Goal: Answer question/provide support: Share knowledge or assist other users

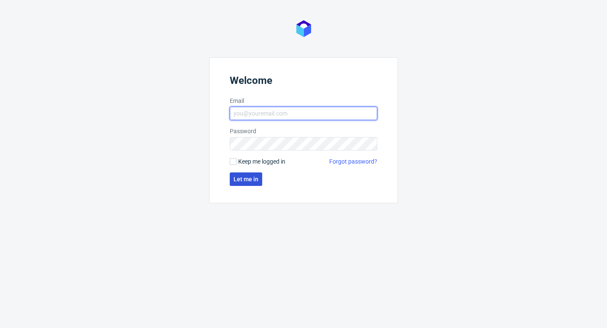
type input "sandra.beska@packhelp.com"
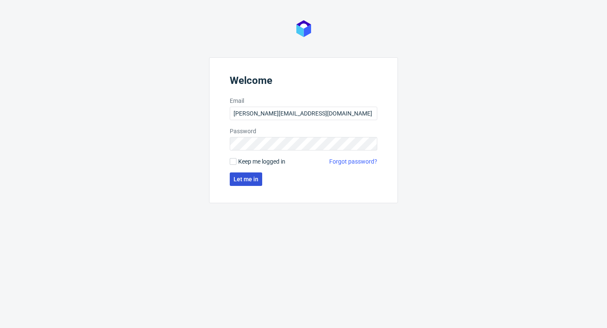
click at [245, 179] on span "Let me in" at bounding box center [246, 179] width 25 height 6
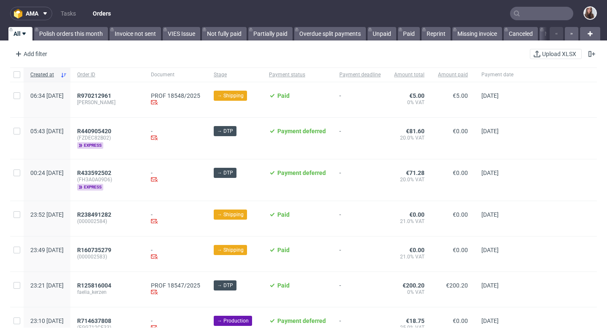
click at [540, 16] on input "text" at bounding box center [541, 13] width 63 height 13
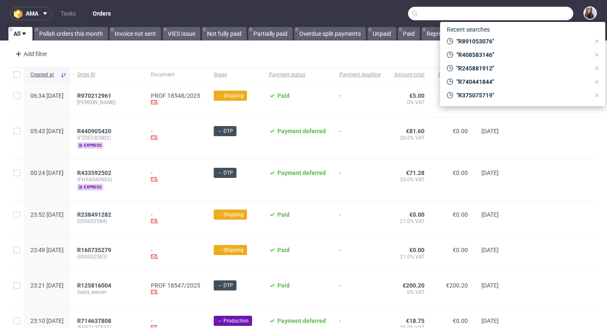
paste input "[PERSON_NAME]"
type input "[PERSON_NAME]"
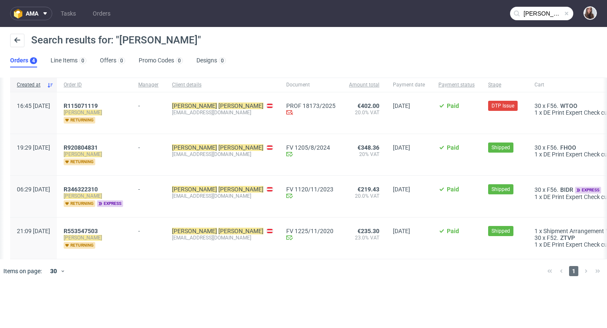
scroll to position [0, 1]
click at [97, 147] on span "R920804831" at bounding box center [80, 147] width 34 height 7
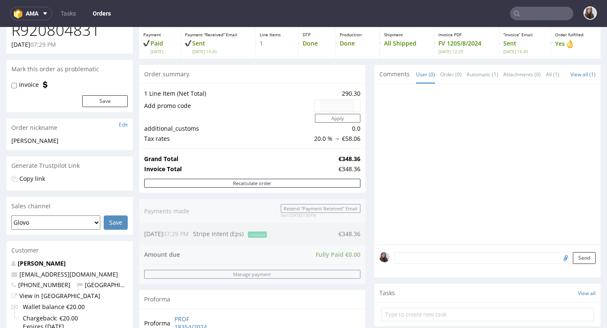
scroll to position [81, 0]
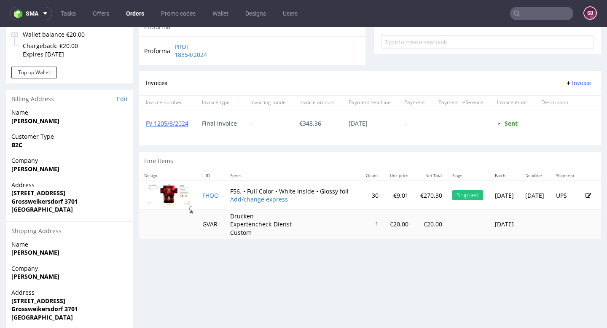
scroll to position [319, 0]
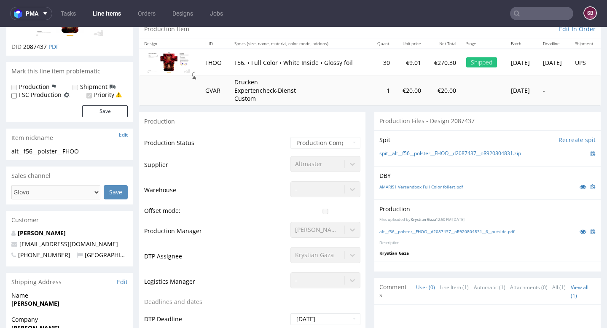
scroll to position [117, 0]
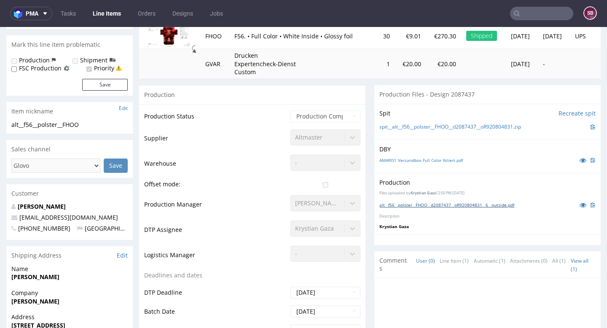
click at [427, 204] on link "alt__f56__polster__FHOO__d2087437__oR920804831__6__outside.pdf" at bounding box center [447, 205] width 135 height 6
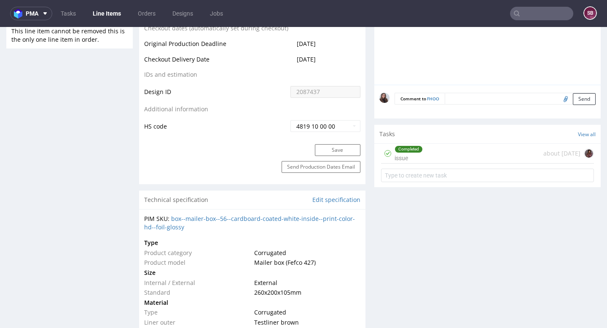
scroll to position [472, 0]
click at [430, 154] on div "Completed issue about 1 year ago" at bounding box center [487, 153] width 213 height 20
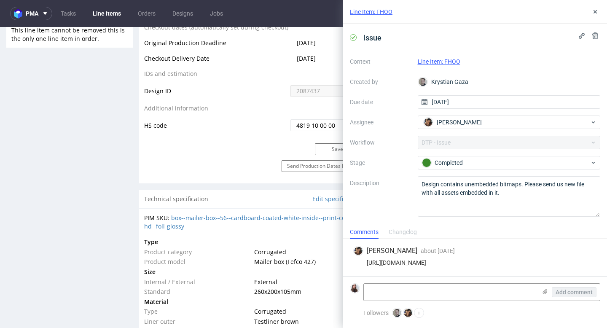
drag, startPoint x: 593, startPoint y: 260, endPoint x: 366, endPoint y: 261, distance: 227.3
click at [366, 261] on div "https://www.dropbox.com/s/bd9om8zvm8oj8yo/Versandbox%2014.08..pdf?e=1&dl=0" at bounding box center [475, 262] width 244 height 7
copy div "https://www.dropbox.com/s/bd9om8zvm8oj8yo/Versandbox%2014.08..pdf?e=1&dl=0"
click at [449, 62] on link "Line Item: FHOO" at bounding box center [439, 61] width 43 height 7
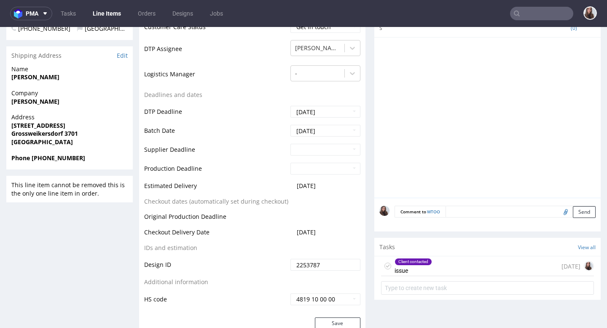
scroll to position [331, 0]
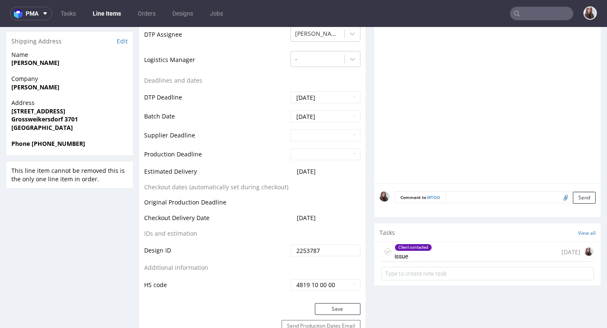
click at [423, 252] on div "Client contacted issue" at bounding box center [414, 251] width 38 height 19
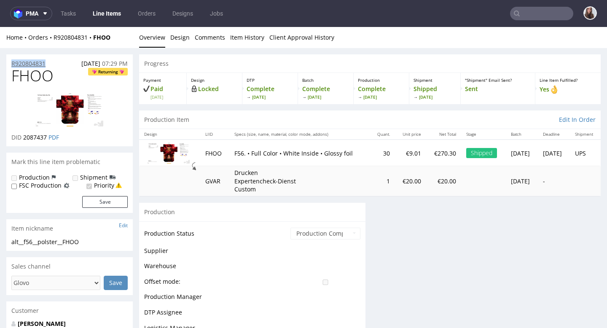
drag, startPoint x: 62, startPoint y: 60, endPoint x: 11, endPoint y: 63, distance: 50.7
click at [11, 63] on div "R920804831 08.08.2024 07:29 PM" at bounding box center [69, 60] width 127 height 13
copy p "R920804831"
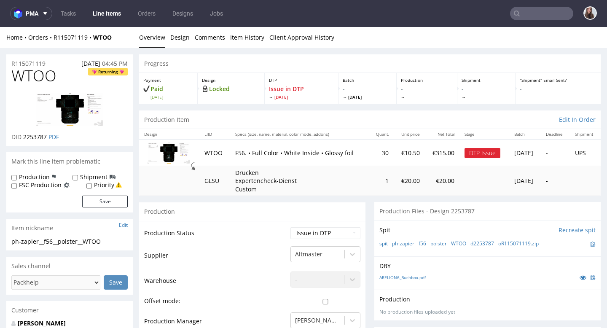
click at [207, 151] on td "WTOO" at bounding box center [214, 153] width 31 height 26
click at [184, 153] on img at bounding box center [169, 153] width 42 height 21
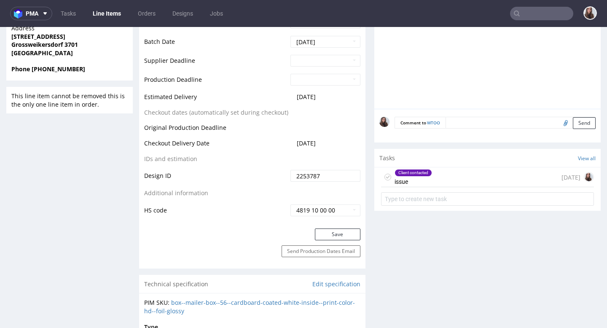
scroll to position [418, 0]
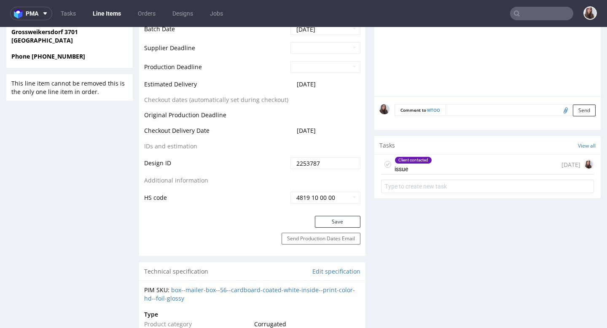
click at [441, 168] on div "Client contacted issue 1 day ago" at bounding box center [487, 165] width 213 height 20
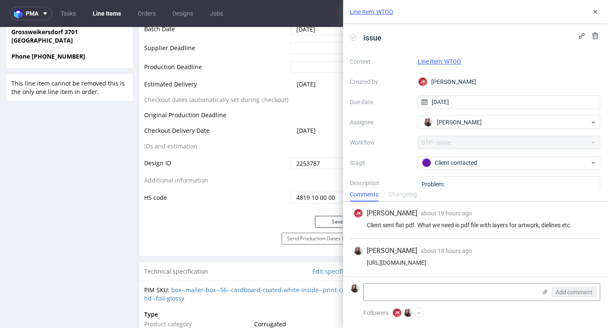
click at [385, 306] on form "Add comment" at bounding box center [475, 292] width 264 height 32
click at [380, 295] on textarea at bounding box center [450, 292] width 173 height 17
paste textarea "My current data also includes cutting lines, but they are embedded. Since I onl…"
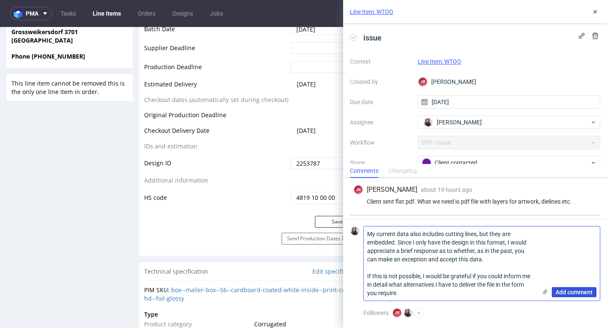
type textarea "My current data also includes cutting lines, but they are embedded. Since I onl…"
click at [573, 291] on span "Add comment" at bounding box center [574, 292] width 37 height 6
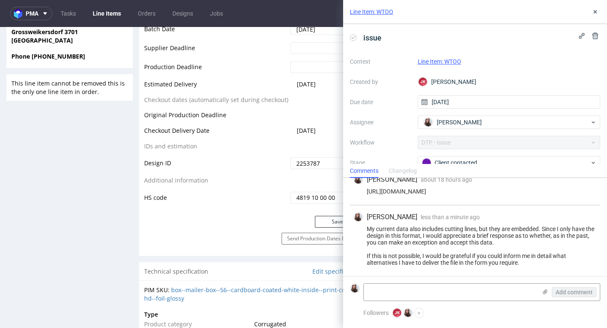
click at [437, 62] on link "Line Item: WTOO" at bounding box center [439, 61] width 43 height 7
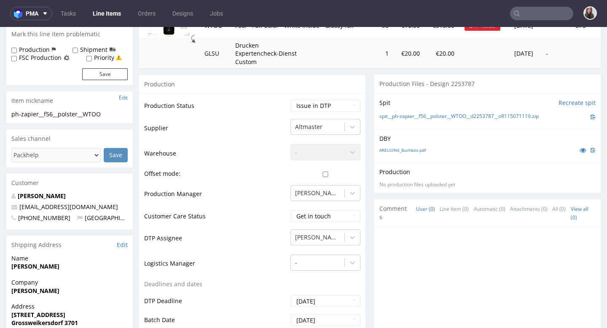
scroll to position [126, 0]
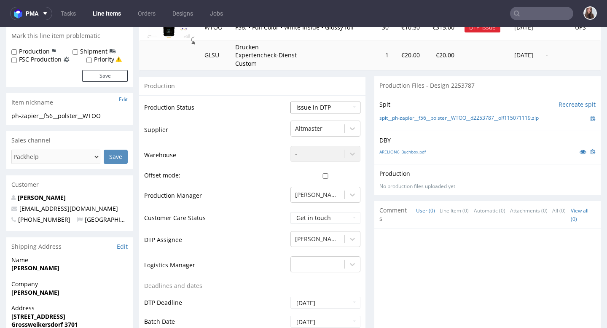
click at [342, 103] on select "Waiting for Artwork Waiting for Diecut Waiting for Mockup Waiting for DTP Waiti…" at bounding box center [326, 108] width 70 height 12
select select "back_for_dtp"
click at [291, 102] on select "Waiting for Artwork Waiting for Diecut Waiting for Mockup Waiting for DTP Waiti…" at bounding box center [326, 108] width 70 height 12
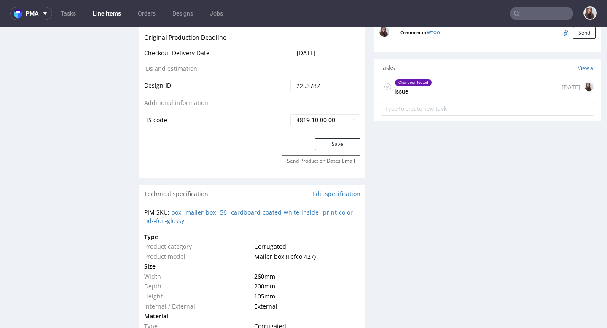
scroll to position [497, 0]
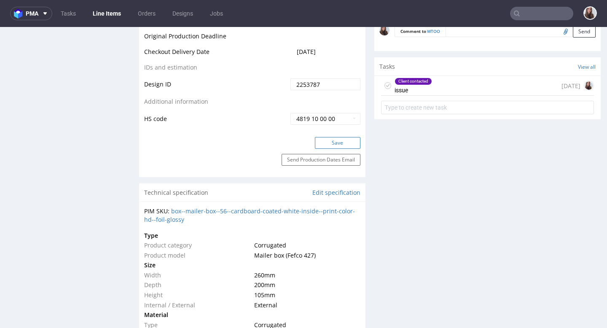
click at [329, 144] on button "Save" at bounding box center [338, 143] width 46 height 12
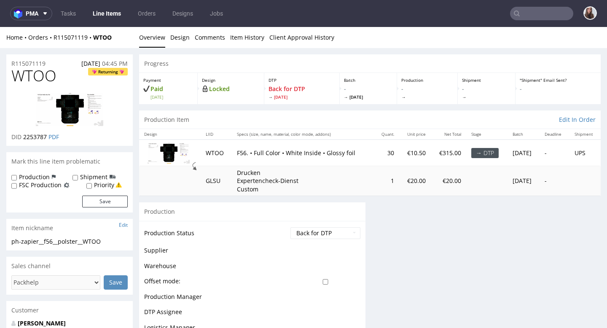
scroll to position [0, 0]
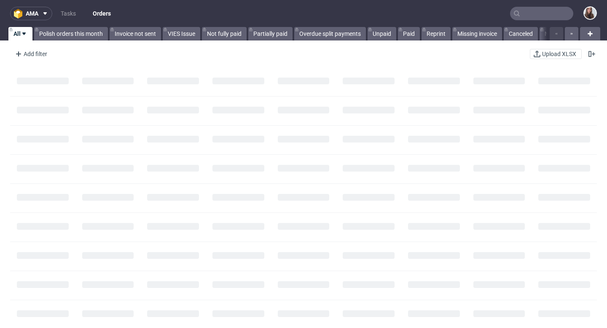
click at [532, 13] on input "text" at bounding box center [541, 13] width 63 height 13
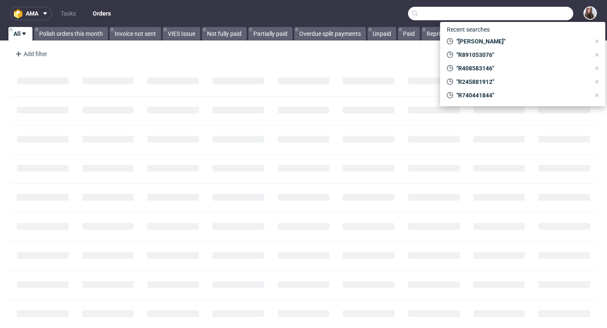
paste input "R924918682"
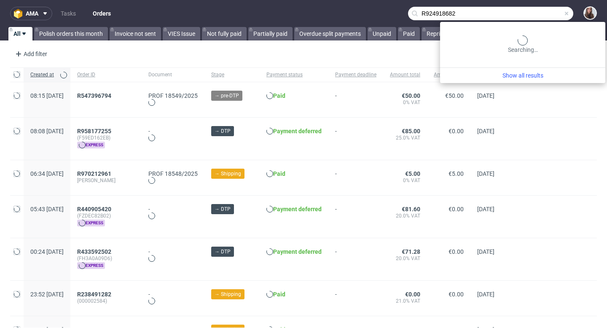
type input "R924918682"
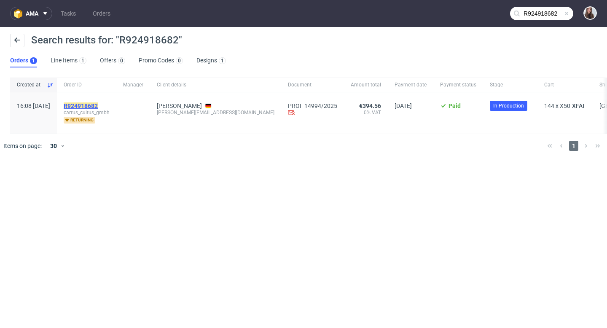
click at [98, 104] on mark "R924918682" at bounding box center [81, 105] width 34 height 7
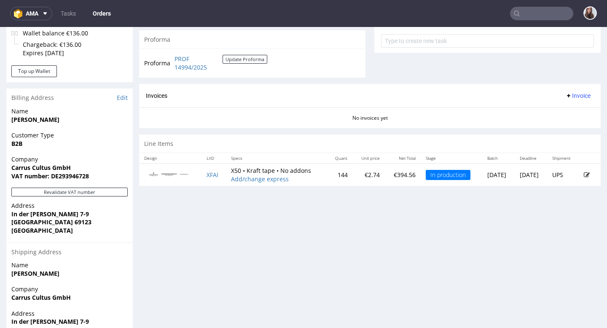
scroll to position [331, 0]
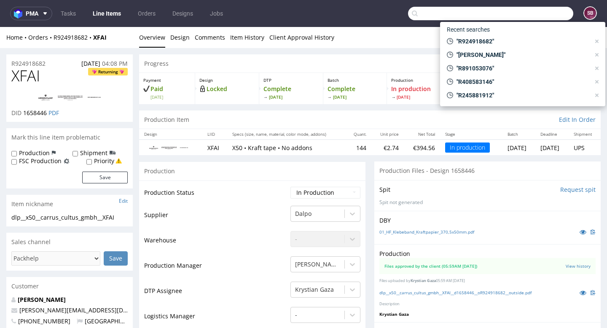
click at [521, 9] on input "text" at bounding box center [490, 13] width 165 height 13
paste input "R503488468"
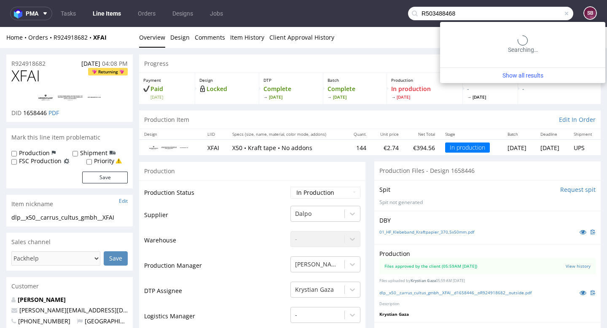
type input "R503488468"
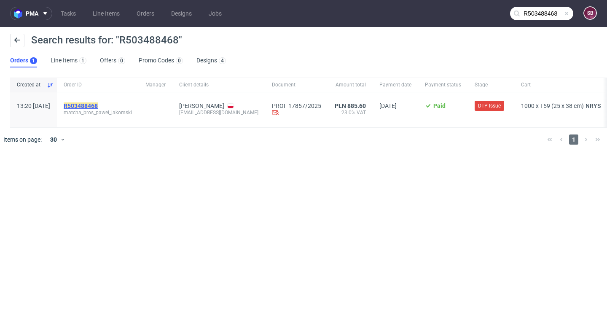
click at [98, 105] on mark "R503488468" at bounding box center [81, 105] width 34 height 7
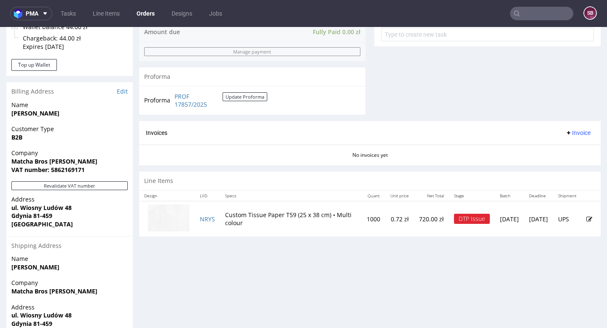
scroll to position [334, 0]
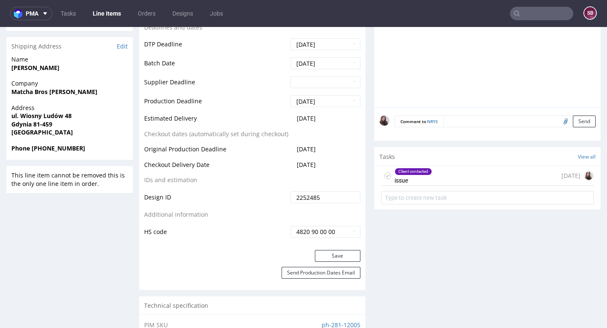
scroll to position [363, 0]
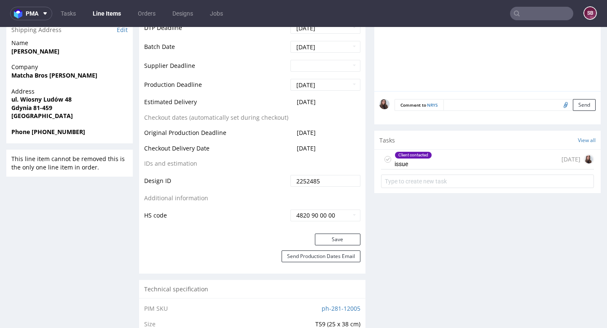
click at [439, 158] on div "Client contacted issue 6 days ago" at bounding box center [487, 160] width 213 height 20
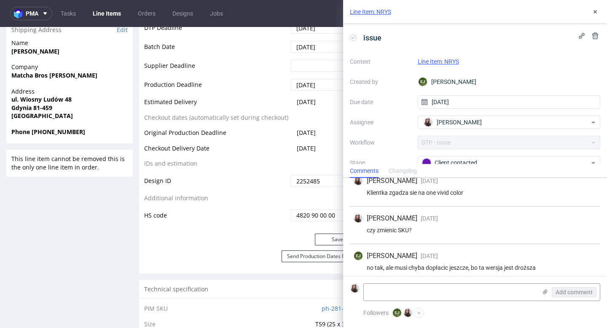
scroll to position [313, 0]
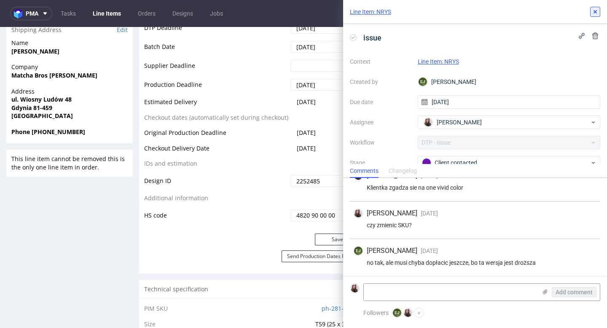
click at [597, 12] on icon at bounding box center [595, 11] width 7 height 7
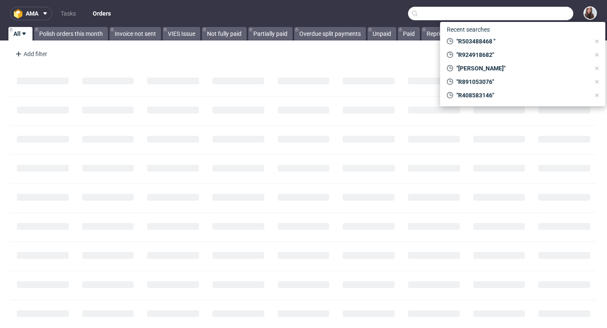
click at [522, 13] on input "text" at bounding box center [490, 13] width 165 height 13
paste input "R739196501"
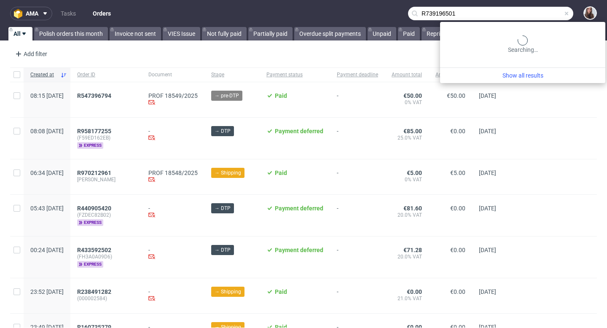
type input "R739196501"
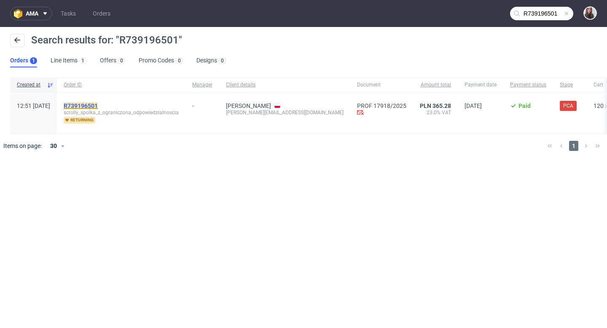
click at [98, 105] on mark "R739196501" at bounding box center [81, 105] width 34 height 7
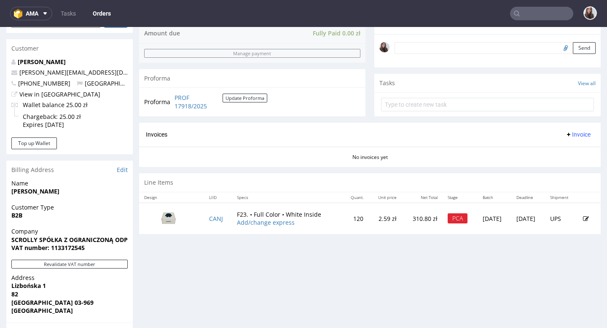
scroll to position [258, 0]
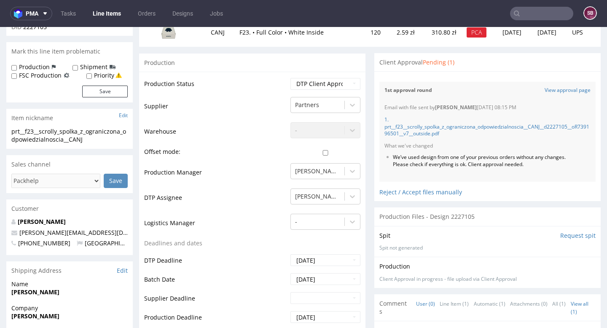
scroll to position [121, 0]
click at [443, 133] on link "1. prt__f23__scrolly_spolka_z_ograniczona_odpowiedzialnoscia__CANJ__d2227105__o…" at bounding box center [487, 128] width 205 height 22
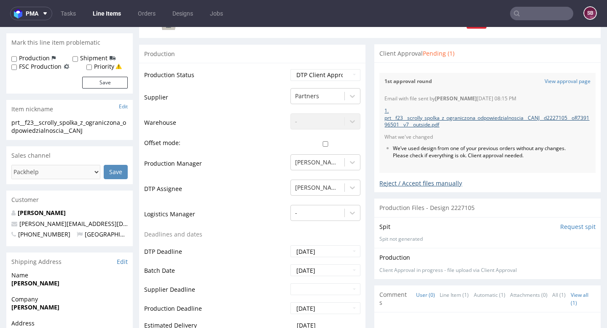
scroll to position [130, 0]
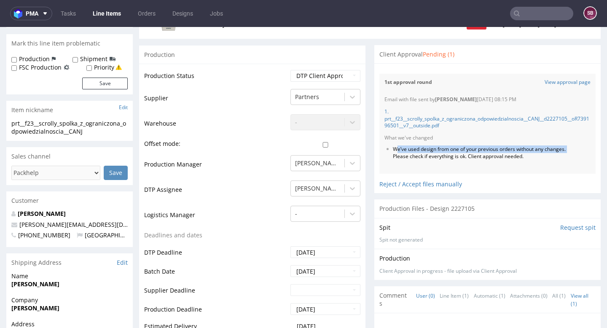
drag, startPoint x: 413, startPoint y: 156, endPoint x: 395, endPoint y: 152, distance: 18.6
click at [395, 152] on li "We’ve used design from one of your previous orders without any changes. Please …" at bounding box center [482, 153] width 178 height 14
drag, startPoint x: 488, startPoint y: 156, endPoint x: 388, endPoint y: 151, distance: 99.7
click at [388, 151] on ul "We’ve used design from one of your previous orders without any changes. Please …" at bounding box center [488, 153] width 206 height 14
copy li "We’ve used design from one of your previous orders without any changes. Please …"
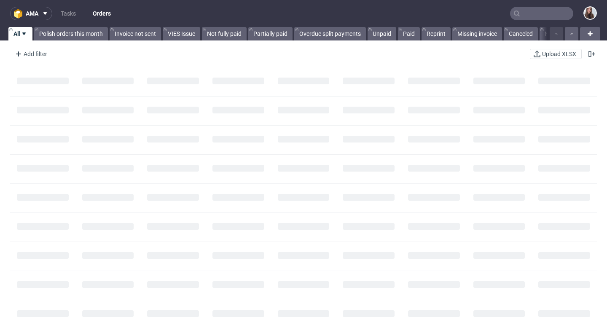
click at [524, 11] on input "text" at bounding box center [541, 13] width 63 height 13
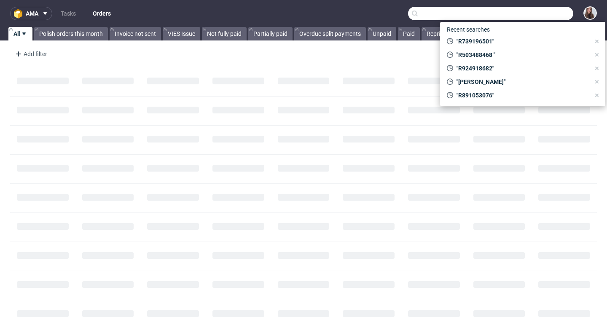
paste input "R232631683"
type input "R232631683"
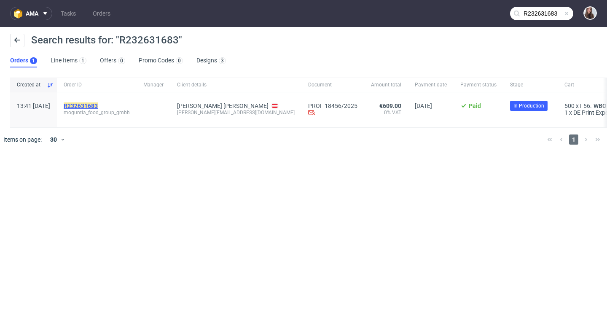
click at [98, 103] on mark "R232631683" at bounding box center [81, 105] width 34 height 7
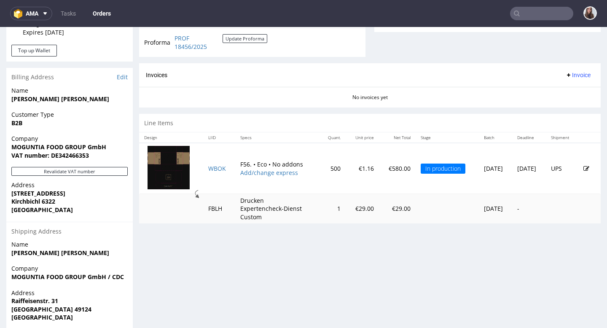
scroll to position [367, 0]
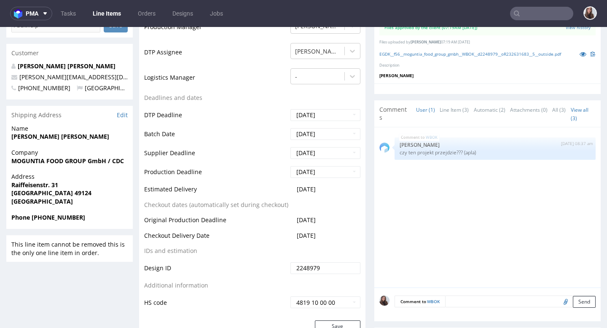
scroll to position [304, 0]
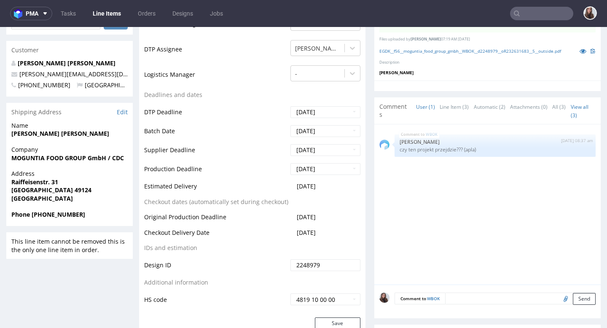
drag, startPoint x: 327, startPoint y: 186, endPoint x: 293, endPoint y: 188, distance: 33.8
click at [293, 188] on td "2025-09-16" at bounding box center [324, 189] width 72 height 16
copy span "2025-09-16"
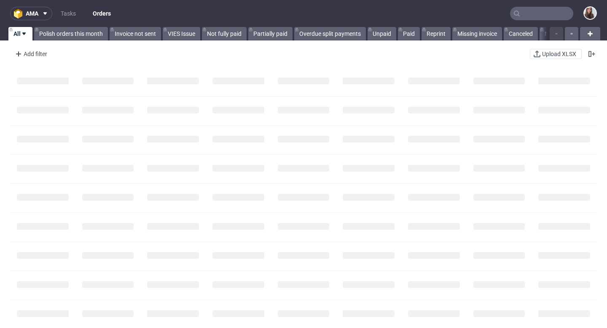
click at [530, 12] on input "text" at bounding box center [541, 13] width 63 height 13
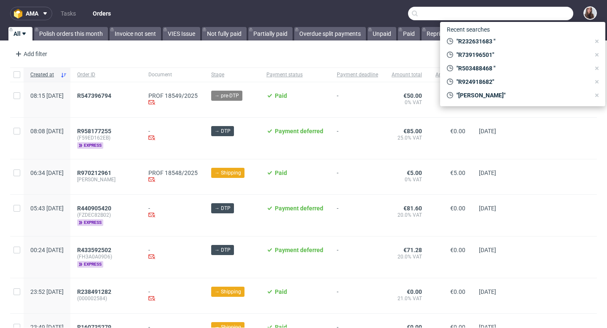
paste input "[PERSON_NAME][EMAIL_ADDRESS][DOMAIN_NAME]"
type input "[PERSON_NAME][EMAIL_ADDRESS][DOMAIN_NAME]"
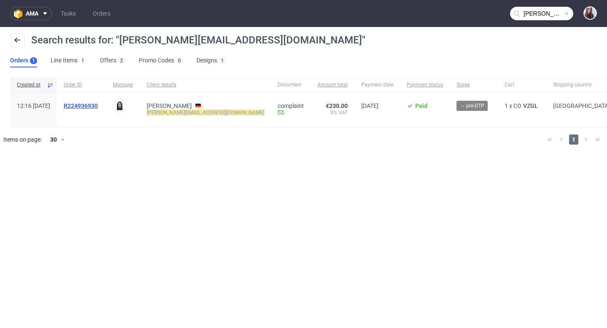
click at [98, 103] on span "R224936930" at bounding box center [81, 105] width 34 height 7
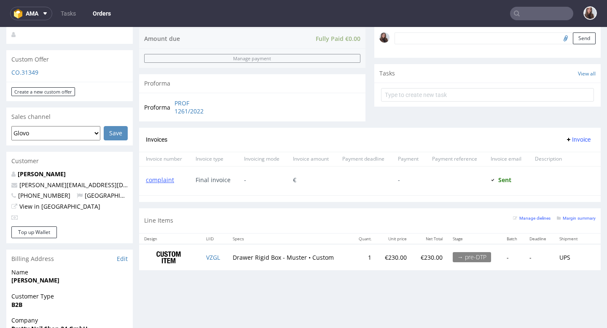
scroll to position [283, 0]
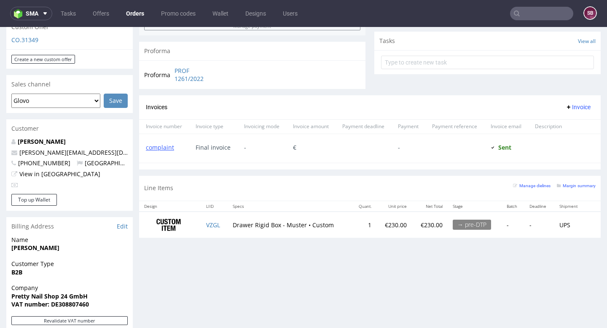
scroll to position [299, 0]
